Goal: Information Seeking & Learning: Learn about a topic

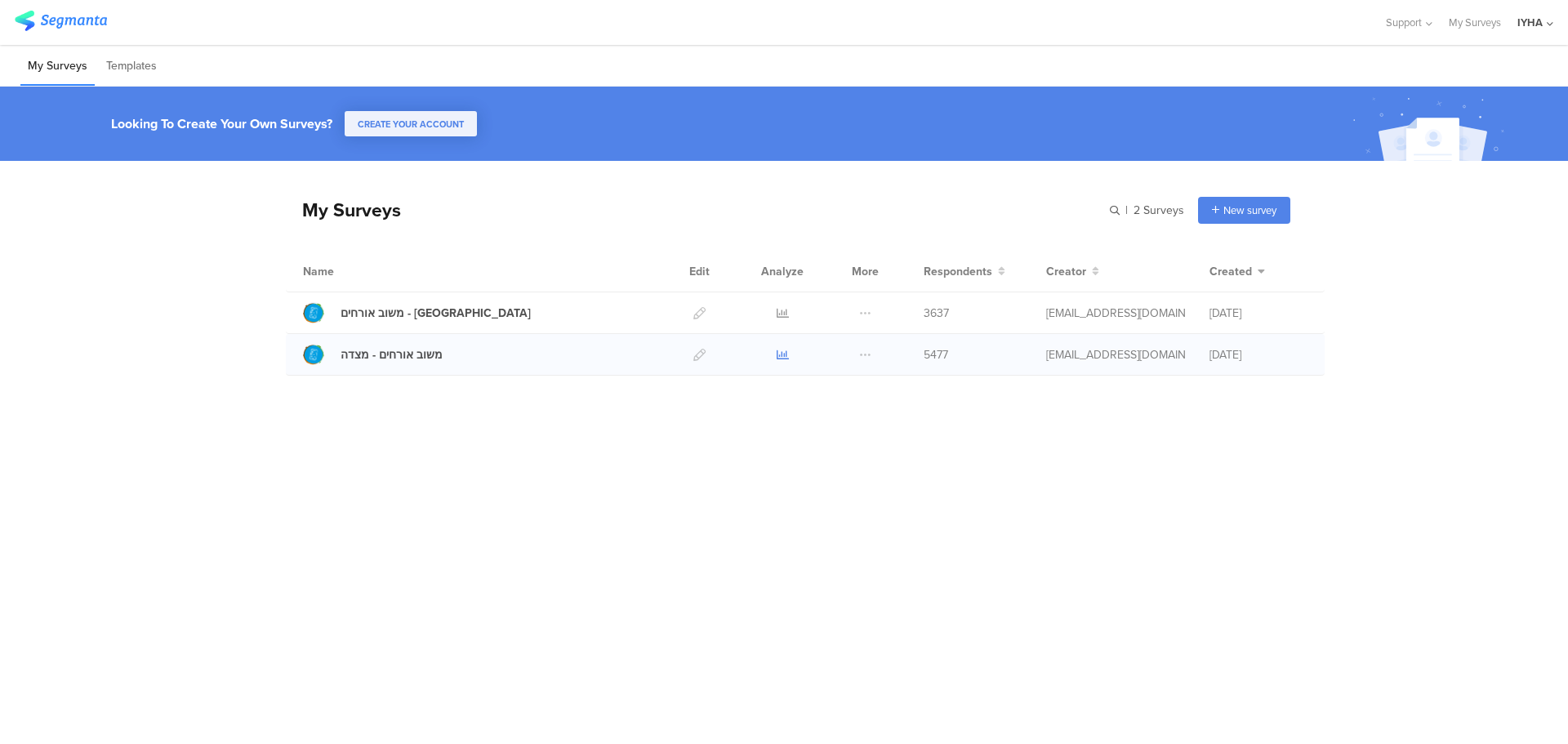
click at [781, 355] on icon at bounding box center [783, 354] width 12 height 12
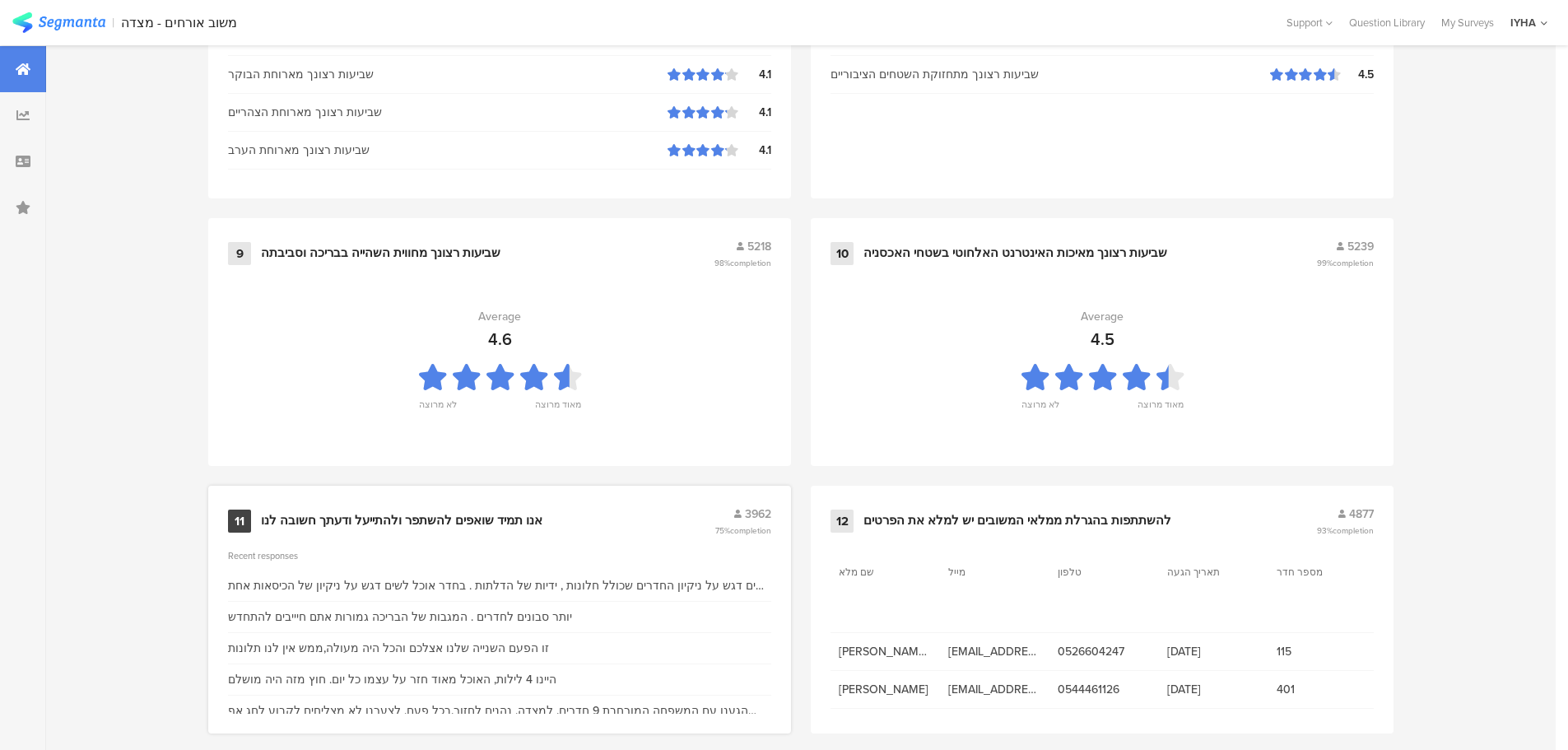
scroll to position [1665, 0]
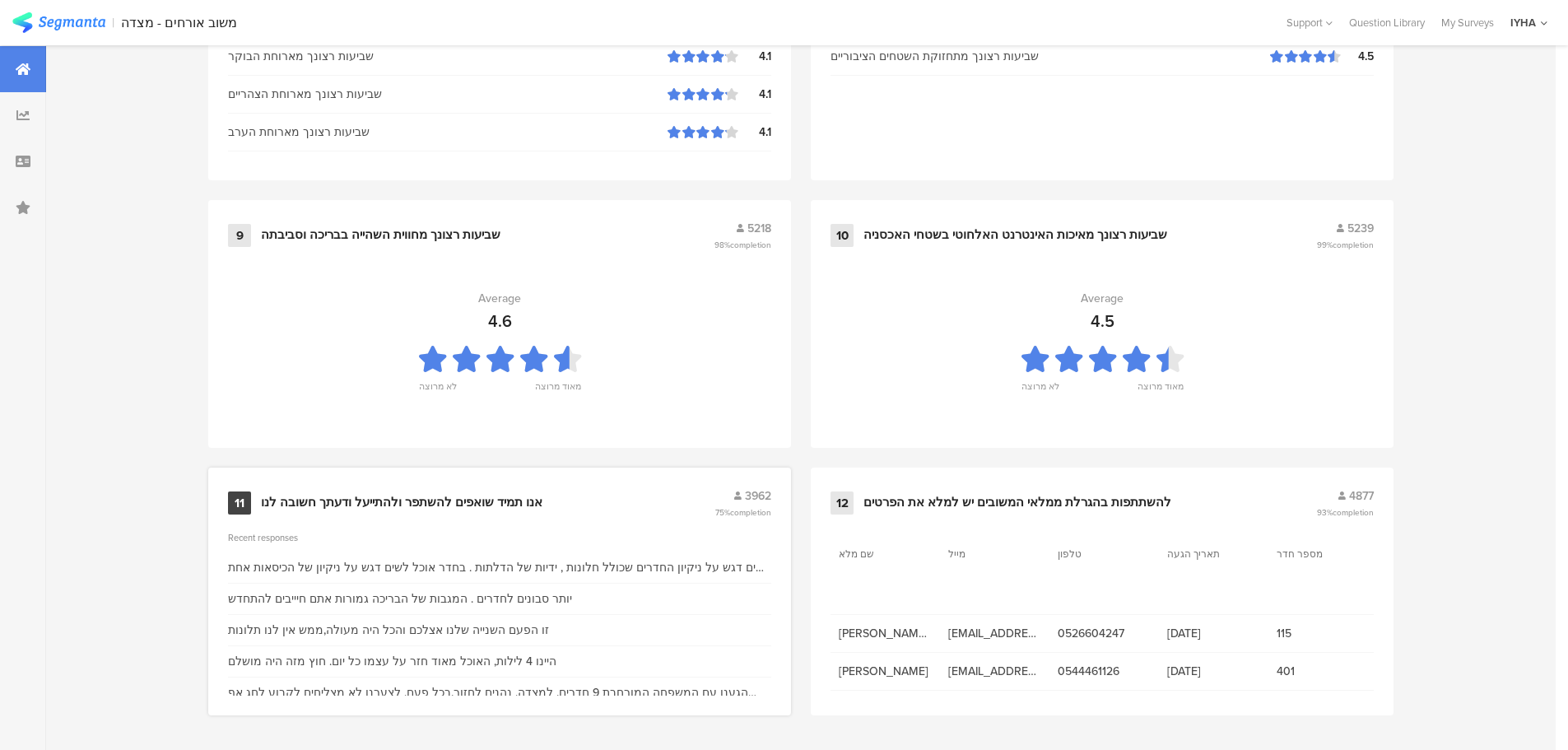
click at [424, 496] on div "אנו תמיד שואפים להשתפר ולהתייעל ודעתך חשובה לנו" at bounding box center [402, 504] width 282 height 17
